Goal: Task Accomplishment & Management: Use online tool/utility

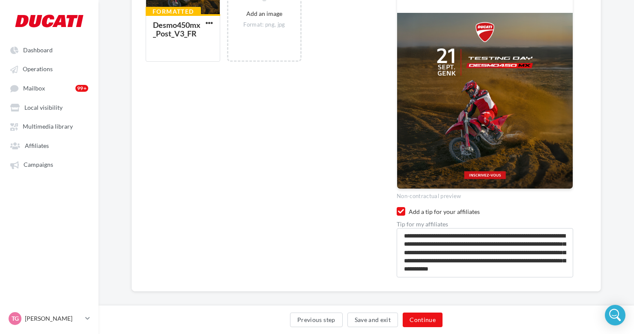
scroll to position [16, 0]
click at [271, 149] on div "**********" at bounding box center [264, 39] width 237 height 475
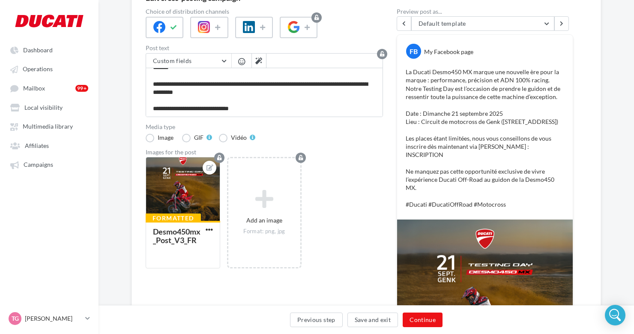
scroll to position [0, 0]
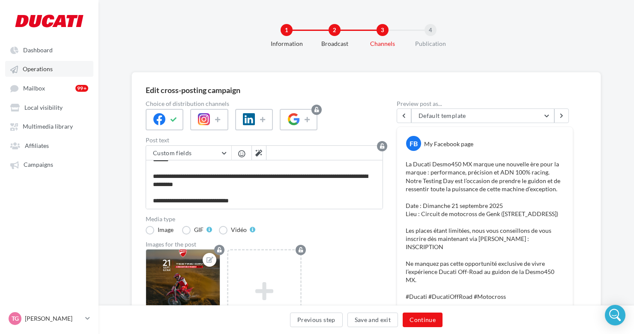
click at [36, 64] on link "Operations" at bounding box center [49, 68] width 88 height 15
click at [24, 53] on span "Dashboard" at bounding box center [38, 49] width 30 height 7
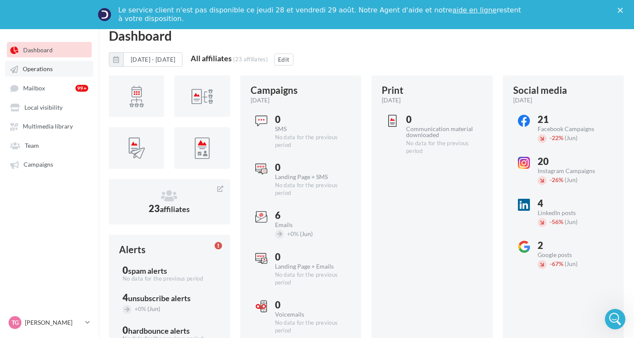
click at [34, 69] on span "Operations" at bounding box center [38, 69] width 30 height 7
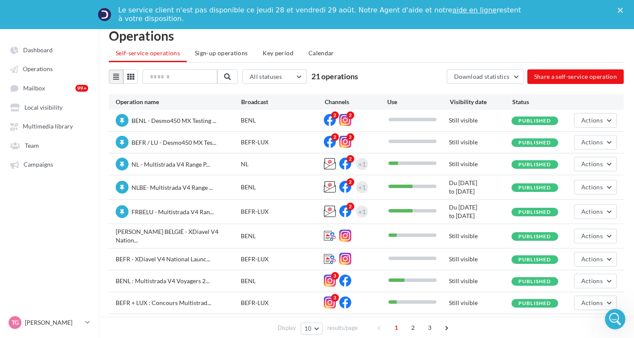
click at [421, 47] on ul "Self-service operations Sign-up operations Key period Calendar" at bounding box center [366, 53] width 515 height 17
